Goal: Transaction & Acquisition: Purchase product/service

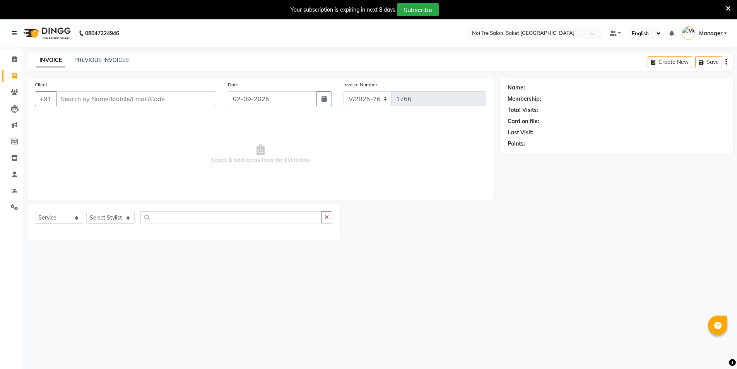
select select "4899"
select select "service"
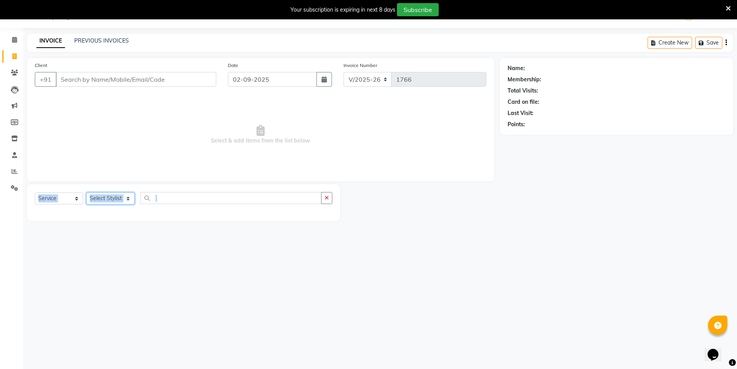
click at [99, 198] on select "Select Stylist AMIT [PERSON_NAME] [PERSON_NAME] Manager [PERSON_NAME] [PERSON_N…" at bounding box center [110, 198] width 48 height 12
select select "83489"
click at [86, 192] on select "Select Stylist AMIT [PERSON_NAME] [PERSON_NAME] Manager [PERSON_NAME] [PERSON_N…" at bounding box center [110, 198] width 48 height 12
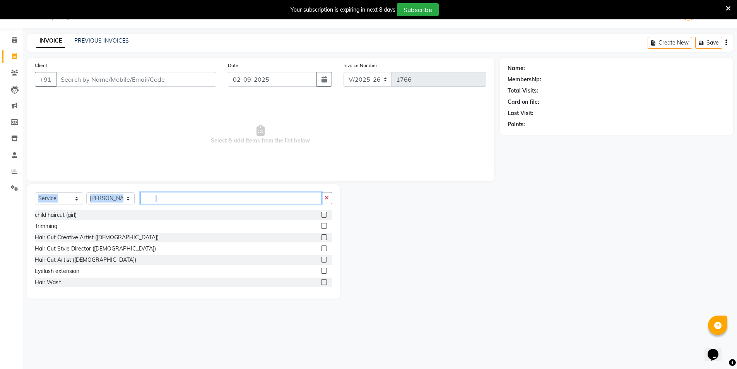
click at [173, 198] on input "text" at bounding box center [230, 198] width 181 height 12
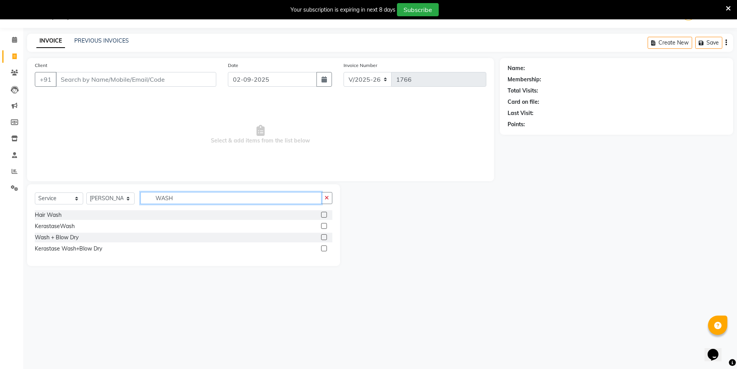
type input "WASH"
click at [321, 236] on div "Wash + Blow Dry" at bounding box center [184, 238] width 298 height 10
click at [326, 238] on label at bounding box center [324, 237] width 6 height 6
click at [326, 238] on input "checkbox" at bounding box center [323, 237] width 5 height 5
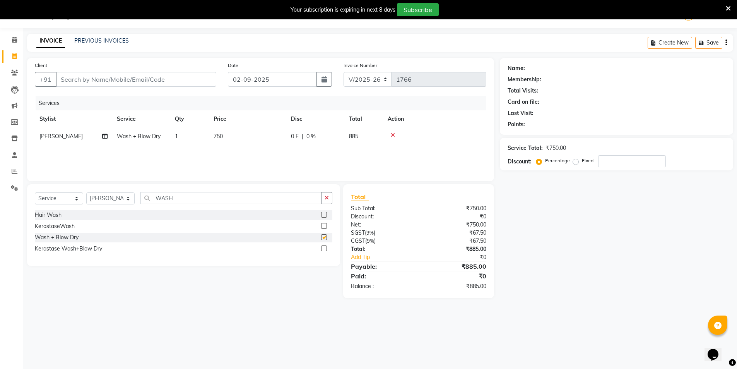
checkbox input "false"
click at [115, 83] on input "Client" at bounding box center [136, 79] width 161 height 15
click at [117, 82] on input "Client" at bounding box center [136, 79] width 161 height 15
type input "9"
type input "0"
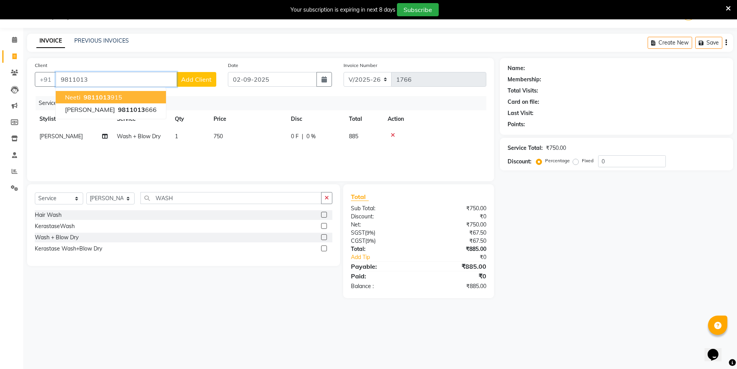
click at [123, 94] on button "Neeti 9811013 915" at bounding box center [111, 97] width 110 height 12
type input "9811013915"
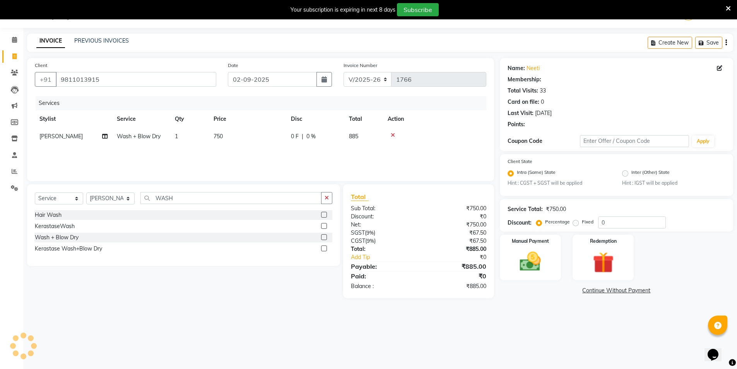
select select "1: Object"
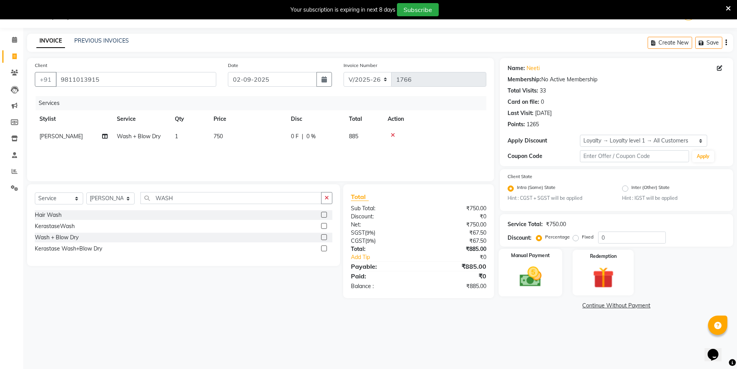
click at [540, 263] on div "Manual Payment" at bounding box center [531, 273] width 64 height 48
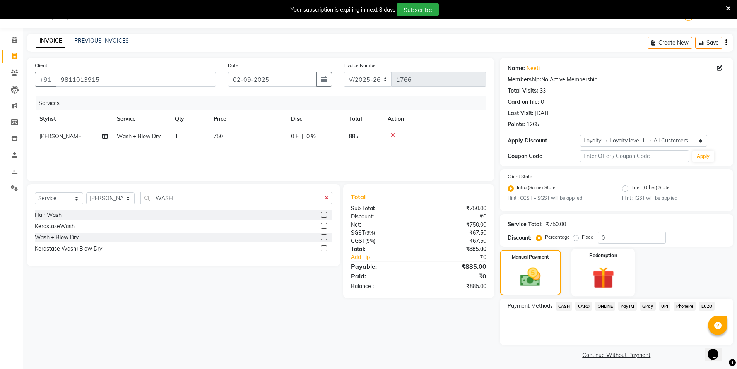
click at [595, 274] on img at bounding box center [604, 277] width 36 height 27
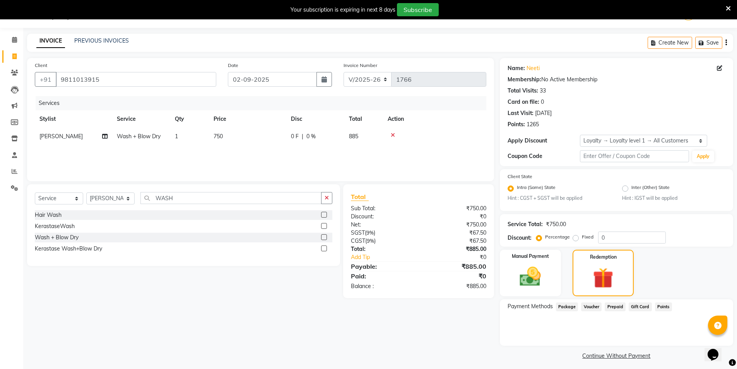
click at [663, 308] on span "Points" at bounding box center [663, 306] width 17 height 9
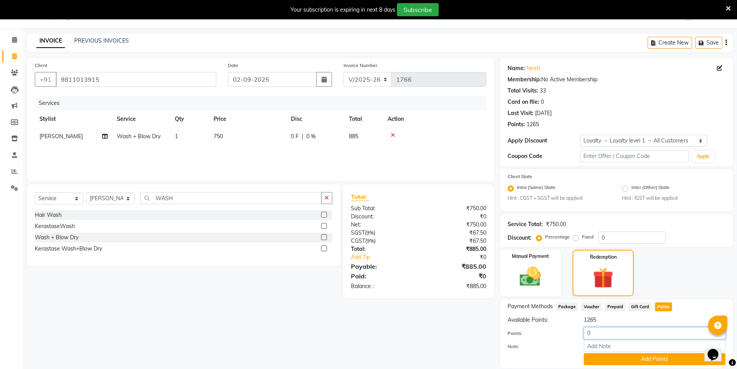
drag, startPoint x: 598, startPoint y: 335, endPoint x: 575, endPoint y: 336, distance: 22.9
click at [575, 336] on div "Points: 0" at bounding box center [617, 333] width 230 height 13
type input "885"
click at [591, 363] on button "Add Points" at bounding box center [655, 359] width 142 height 12
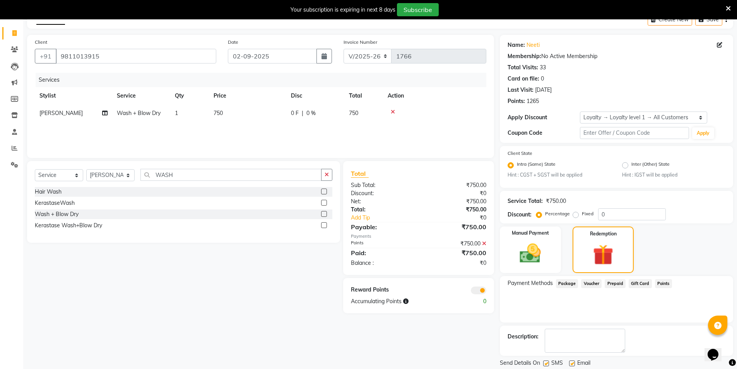
scroll to position [67, 0]
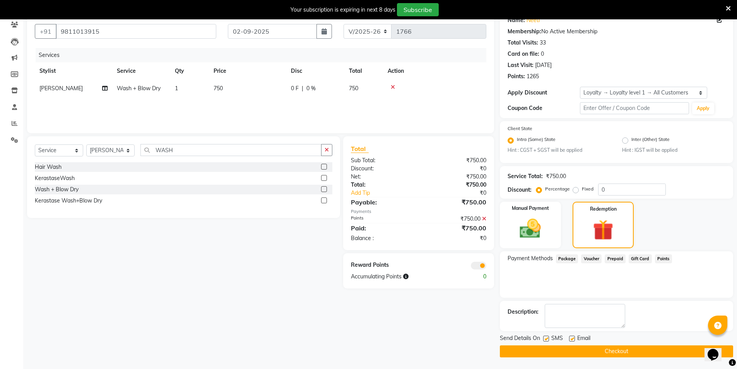
click at [564, 352] on button "Checkout" at bounding box center [616, 351] width 233 height 12
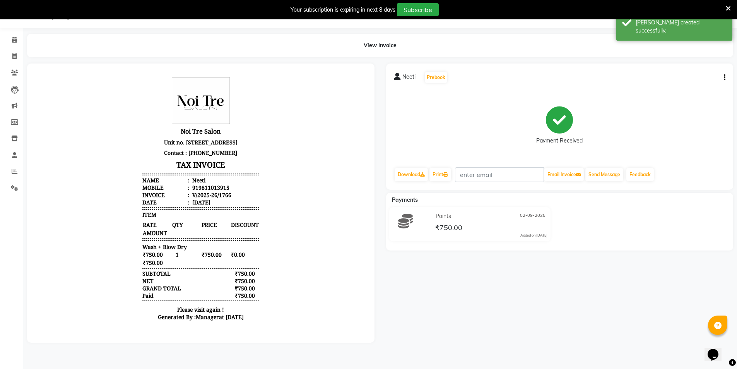
scroll to position [6, 0]
click at [17, 52] on span at bounding box center [15, 56] width 14 height 9
select select "service"
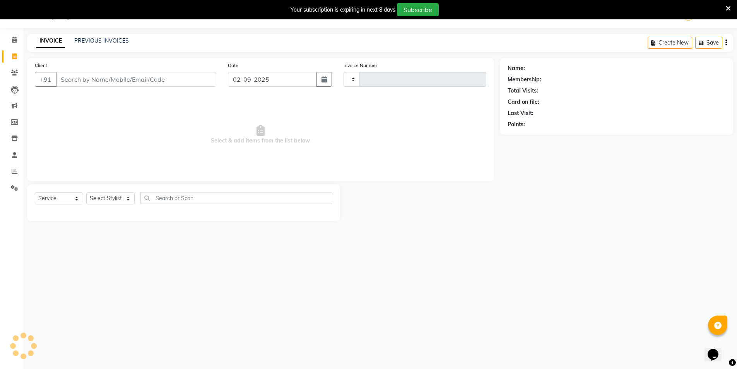
type input "1767"
select select "4899"
click at [111, 77] on input "Client" at bounding box center [136, 79] width 161 height 15
click at [105, 199] on select "Select Stylist AMIT [PERSON_NAME] [PERSON_NAME] Manager [PERSON_NAME] [PERSON_N…" at bounding box center [110, 198] width 48 height 12
select select "53800"
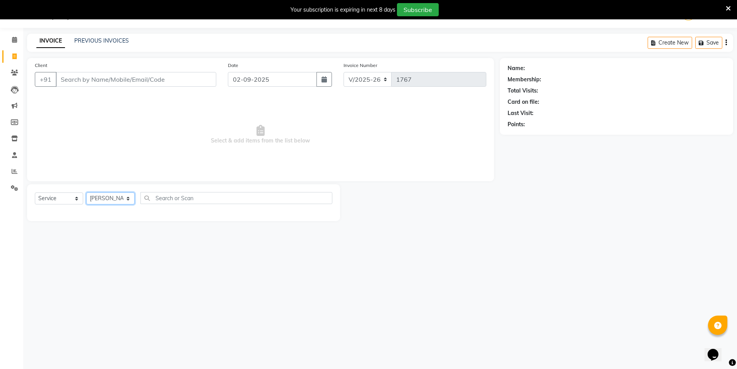
click at [86, 192] on select "Select Stylist AMIT [PERSON_NAME] [PERSON_NAME] Manager [PERSON_NAME] [PERSON_N…" at bounding box center [110, 198] width 48 height 12
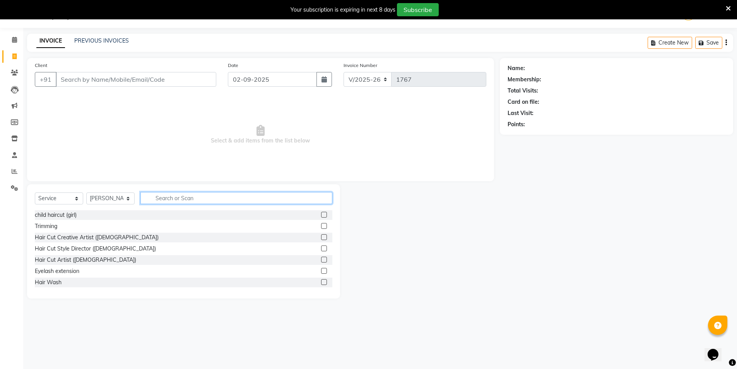
click at [158, 199] on input "text" at bounding box center [236, 198] width 192 height 12
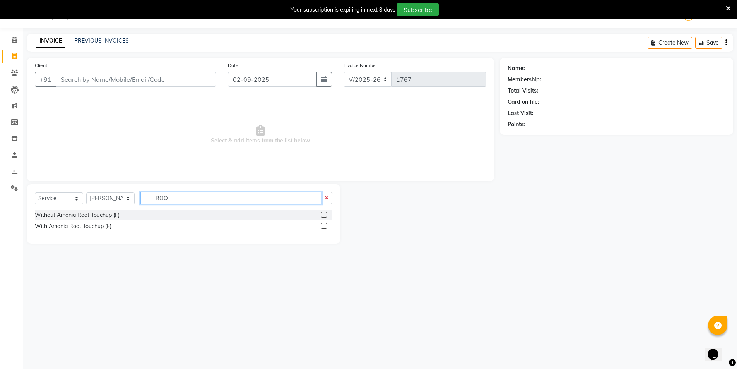
type input "ROOT"
click at [324, 216] on label at bounding box center [324, 215] width 6 height 6
click at [324, 216] on input "checkbox" at bounding box center [323, 214] width 5 height 5
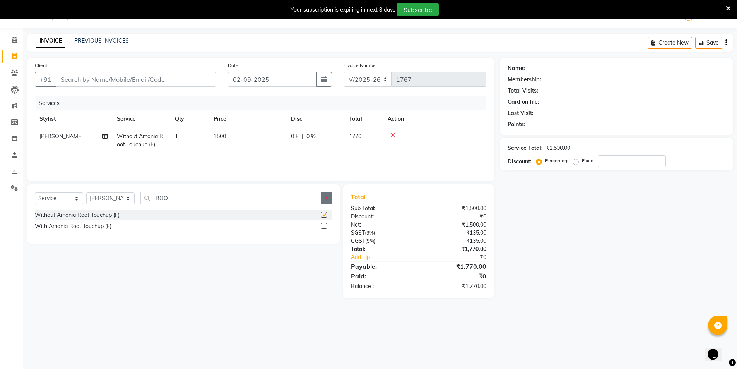
checkbox input "false"
click at [108, 200] on select "Select Stylist AMIT [PERSON_NAME] [PERSON_NAME] Manager [PERSON_NAME] [PERSON_N…" at bounding box center [110, 198] width 48 height 12
select select "56858"
click at [86, 192] on select "Select Stylist AMIT [PERSON_NAME] [PERSON_NAME] Manager [PERSON_NAME] [PERSON_N…" at bounding box center [110, 198] width 48 height 12
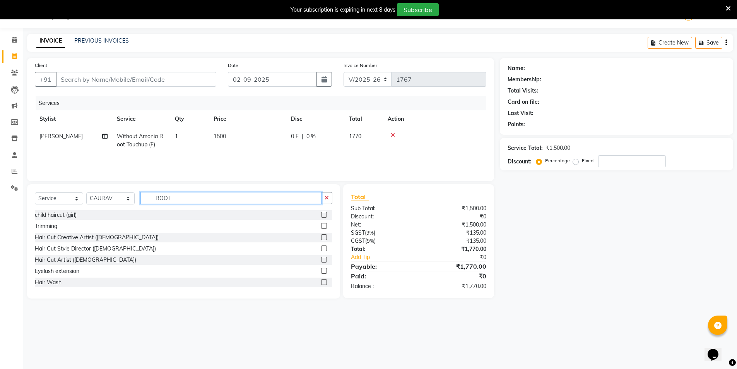
drag, startPoint x: 173, startPoint y: 200, endPoint x: 139, endPoint y: 200, distance: 34.1
click at [139, 200] on div "Select Service Product Membership Package Voucher Prepaid Gift Card Select Styl…" at bounding box center [184, 201] width 298 height 18
type input "FEET"
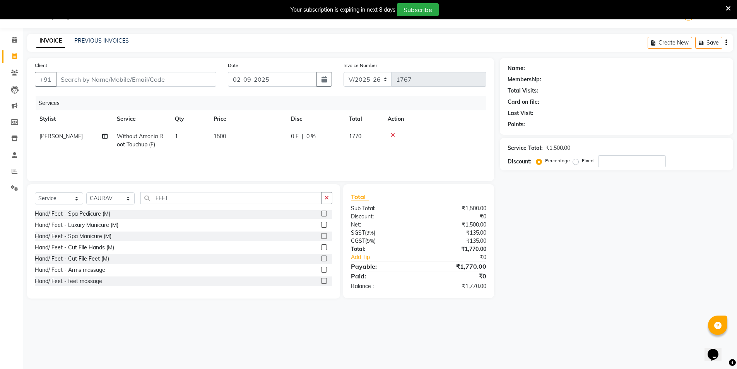
click at [321, 278] on label at bounding box center [324, 281] width 6 height 6
click at [321, 279] on input "checkbox" at bounding box center [323, 281] width 5 height 5
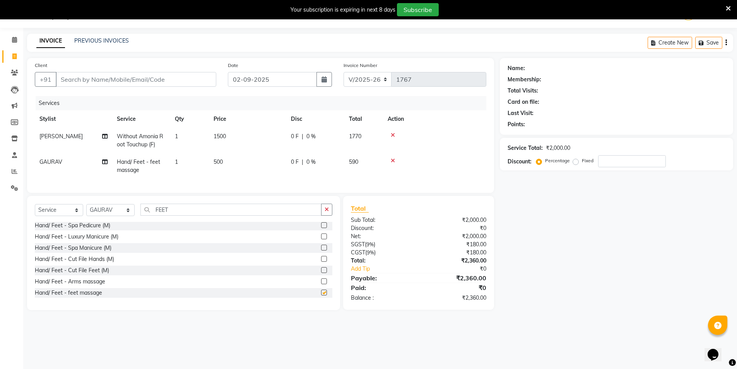
checkbox input "false"
click at [216, 158] on span "500" at bounding box center [218, 161] width 9 height 7
select select "56858"
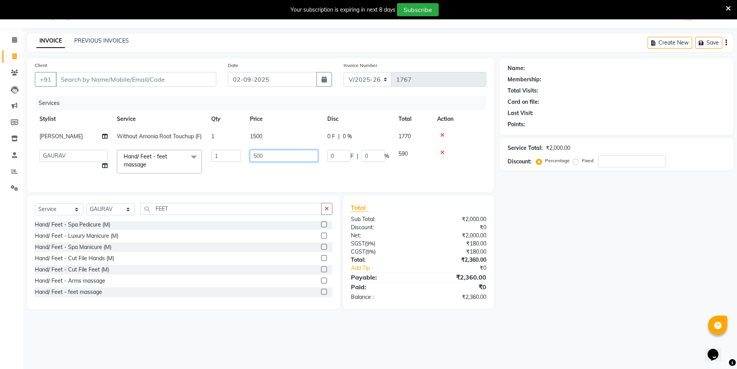
drag, startPoint x: 272, startPoint y: 167, endPoint x: 246, endPoint y: 167, distance: 25.9
click at [246, 167] on td "500" at bounding box center [283, 161] width 77 height 33
type input "800"
click at [246, 176] on td "800" at bounding box center [283, 161] width 77 height 33
select select "56858"
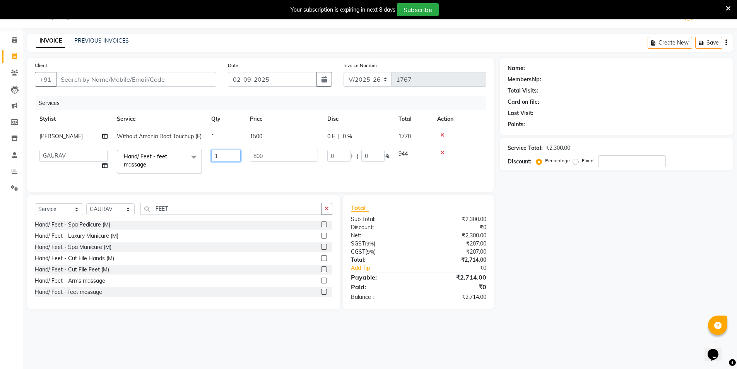
drag, startPoint x: 234, startPoint y: 165, endPoint x: 206, endPoint y: 175, distance: 30.2
click at [206, 175] on tr "AMIT [PERSON_NAME] [PERSON_NAME] Manager [PERSON_NAME] [PERSON_NAME] [PERSON_NA…" at bounding box center [261, 161] width 452 height 33
type input "2"
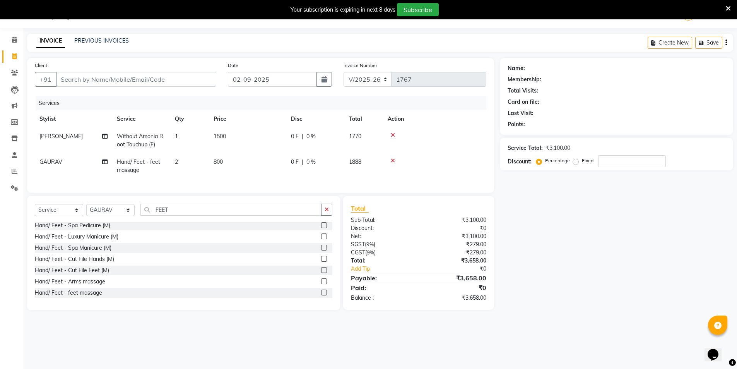
click at [218, 182] on div "Services Stylist Service Qty Price Disc Total Action AMIT Without Amonia Root T…" at bounding box center [261, 140] width 452 height 89
click at [326, 212] on icon "button" at bounding box center [327, 209] width 4 height 5
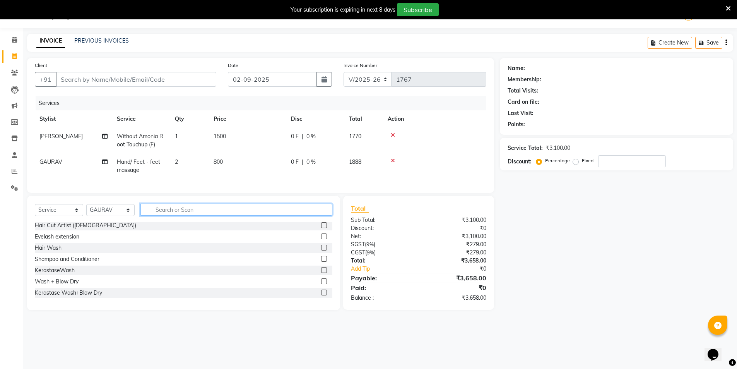
click at [315, 213] on input "text" at bounding box center [236, 210] width 192 height 12
click at [95, 216] on select "Select Stylist AMIT [PERSON_NAME] [PERSON_NAME] Manager [PERSON_NAME] [PERSON_N…" at bounding box center [110, 210] width 48 height 12
select select "53770"
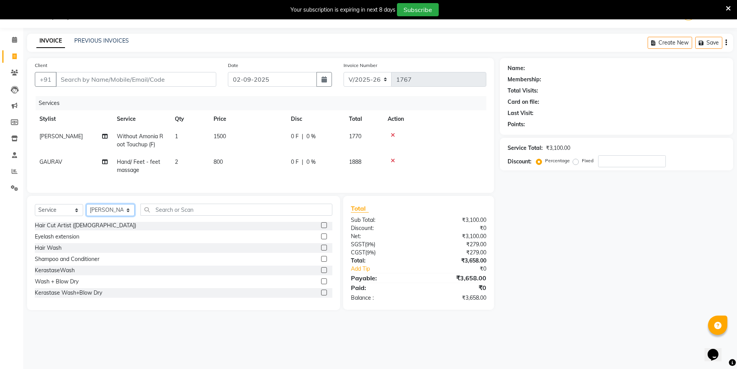
click at [86, 210] on select "Select Stylist AMIT [PERSON_NAME] [PERSON_NAME] Manager [PERSON_NAME] [PERSON_N…" at bounding box center [110, 210] width 48 height 12
click at [185, 207] on div "Select Service Product Membership Package Voucher Prepaid Gift Card Select Styl…" at bounding box center [183, 253] width 313 height 114
click at [186, 214] on input "text" at bounding box center [236, 210] width 192 height 12
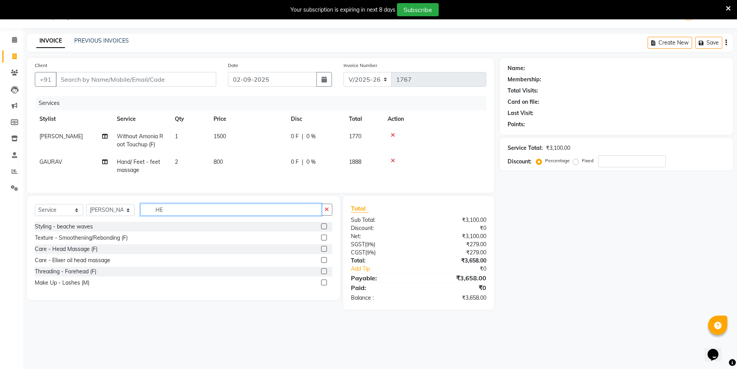
scroll to position [0, 0]
type input "HEAD"
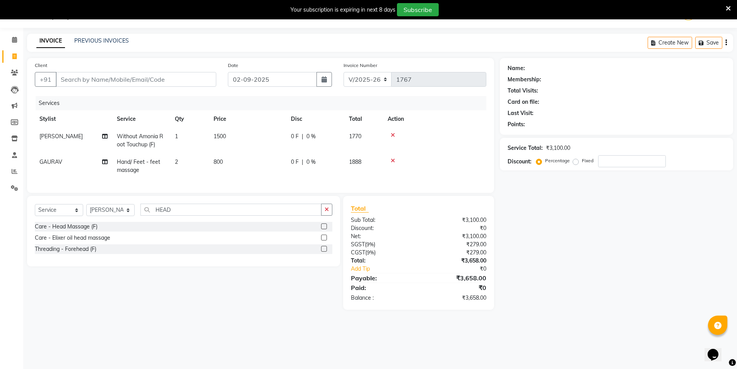
click at [327, 229] on label at bounding box center [324, 226] width 6 height 6
click at [326, 229] on input "checkbox" at bounding box center [323, 226] width 5 height 5
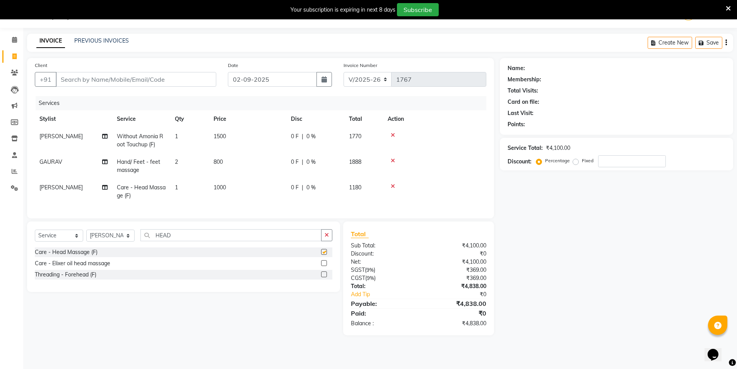
checkbox input "false"
click at [104, 74] on input "Client" at bounding box center [136, 79] width 161 height 15
type input "L"
type input "0"
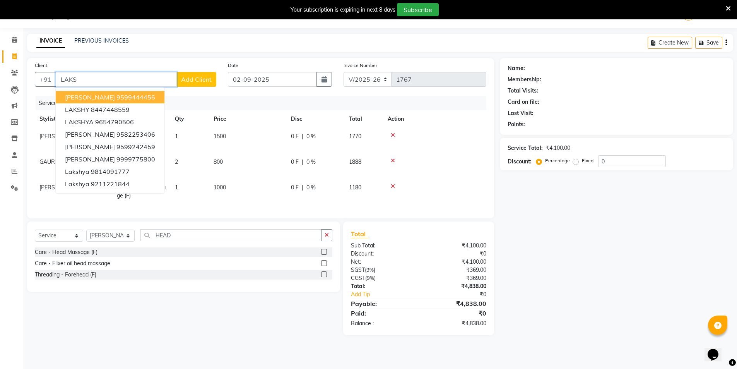
click at [117, 97] on ngb-highlight "9599444456" at bounding box center [136, 97] width 39 height 8
type input "9599444456"
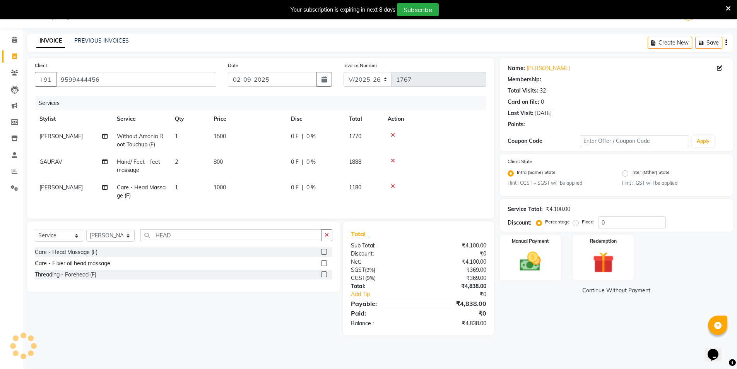
select select "2: Object"
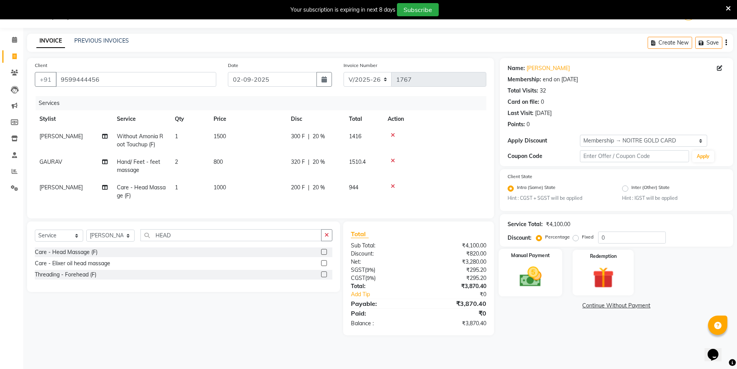
click at [551, 277] on div "Manual Payment" at bounding box center [531, 273] width 64 height 48
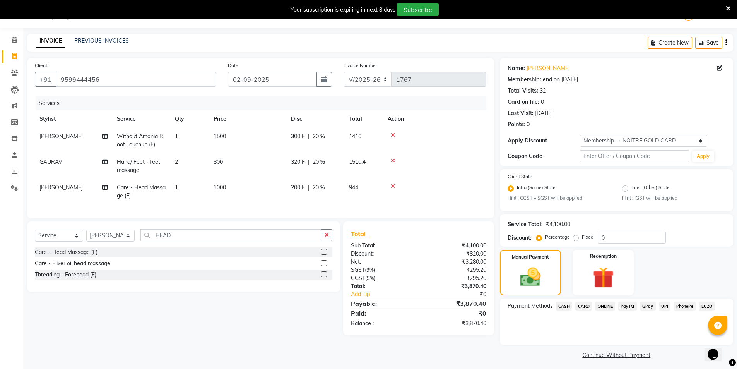
click at [562, 306] on span "CASH" at bounding box center [564, 306] width 17 height 9
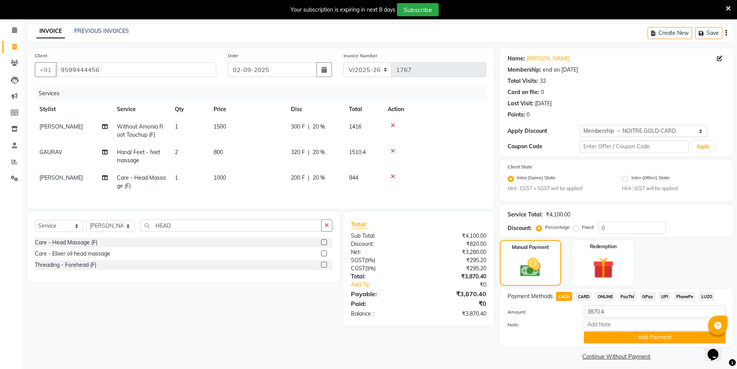
scroll to position [34, 0]
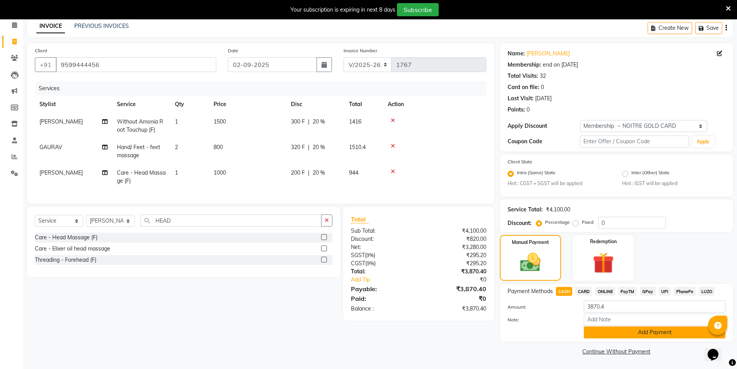
click at [603, 331] on button "Add Payment" at bounding box center [655, 332] width 142 height 12
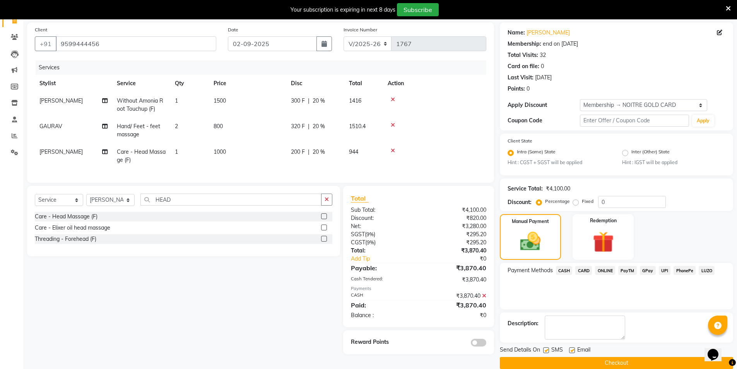
scroll to position [67, 0]
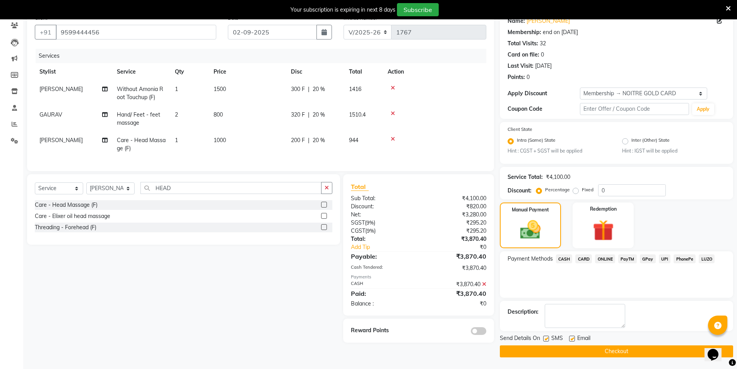
click at [554, 348] on button "Checkout" at bounding box center [616, 351] width 233 height 12
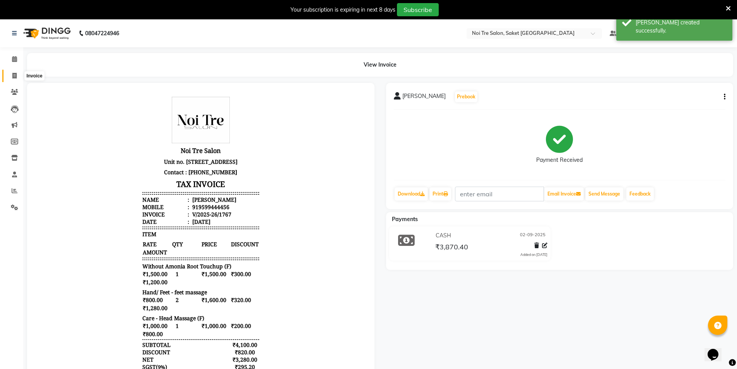
click at [11, 78] on span at bounding box center [15, 76] width 14 height 9
select select "4899"
select select "service"
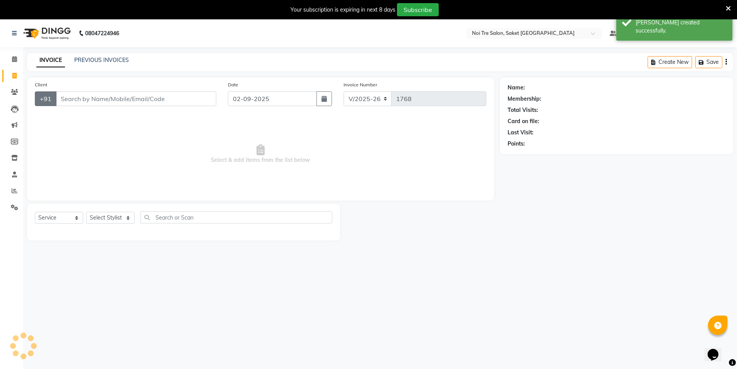
scroll to position [19, 0]
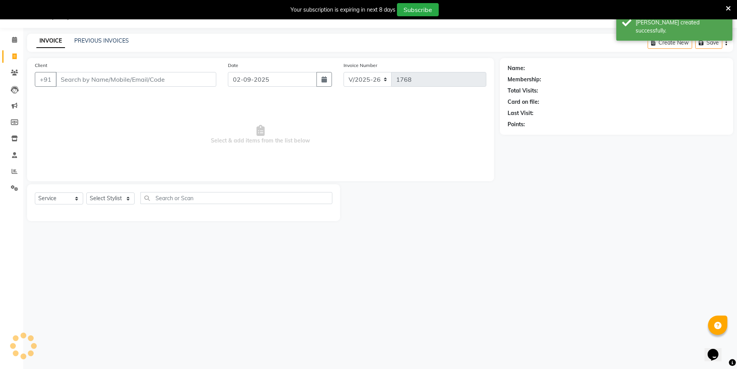
click at [98, 80] on input "Client" at bounding box center [136, 79] width 161 height 15
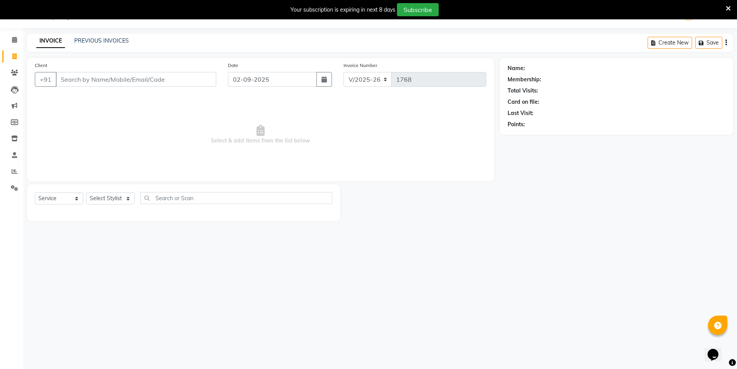
click at [110, 44] on div "PREVIOUS INVOICES" at bounding box center [101, 41] width 55 height 8
click at [114, 42] on link "PREVIOUS INVOICES" at bounding box center [101, 40] width 55 height 7
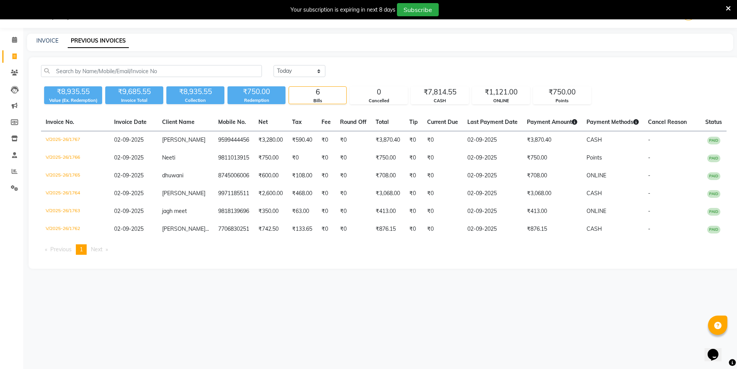
click at [49, 36] on div "INVOICE PREVIOUS INVOICES" at bounding box center [380, 42] width 706 height 17
click at [49, 40] on link "INVOICE" at bounding box center [47, 40] width 22 height 7
select select "4899"
select select "service"
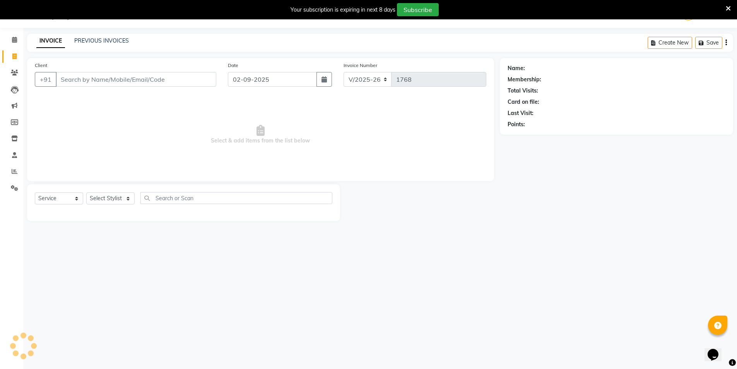
click at [119, 81] on input "Client" at bounding box center [136, 79] width 161 height 15
